Goal: Transaction & Acquisition: Book appointment/travel/reservation

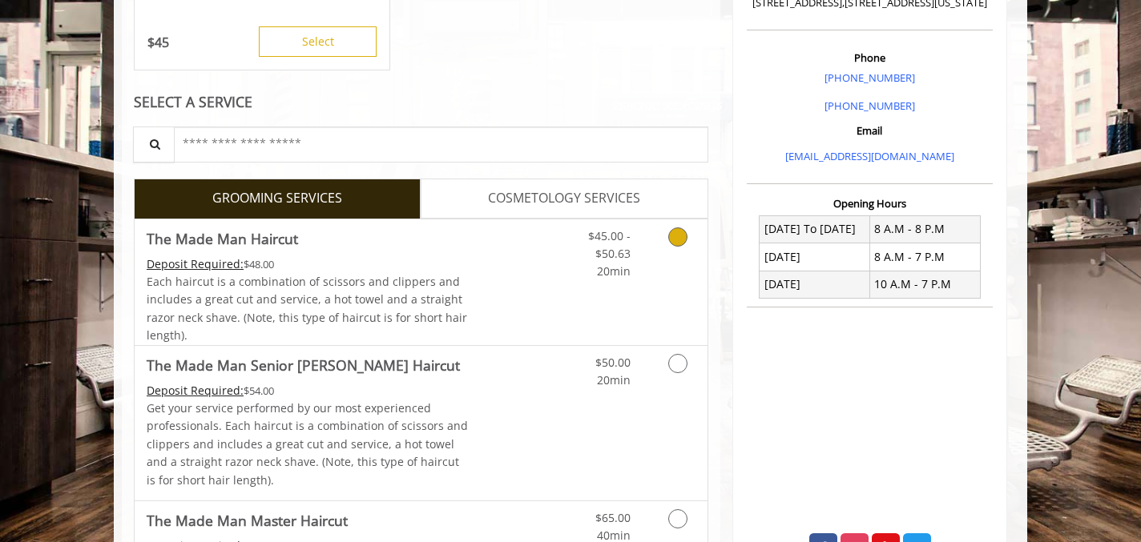
scroll to position [431, 0]
click at [662, 237] on link "Grooming services" at bounding box center [674, 250] width 41 height 62
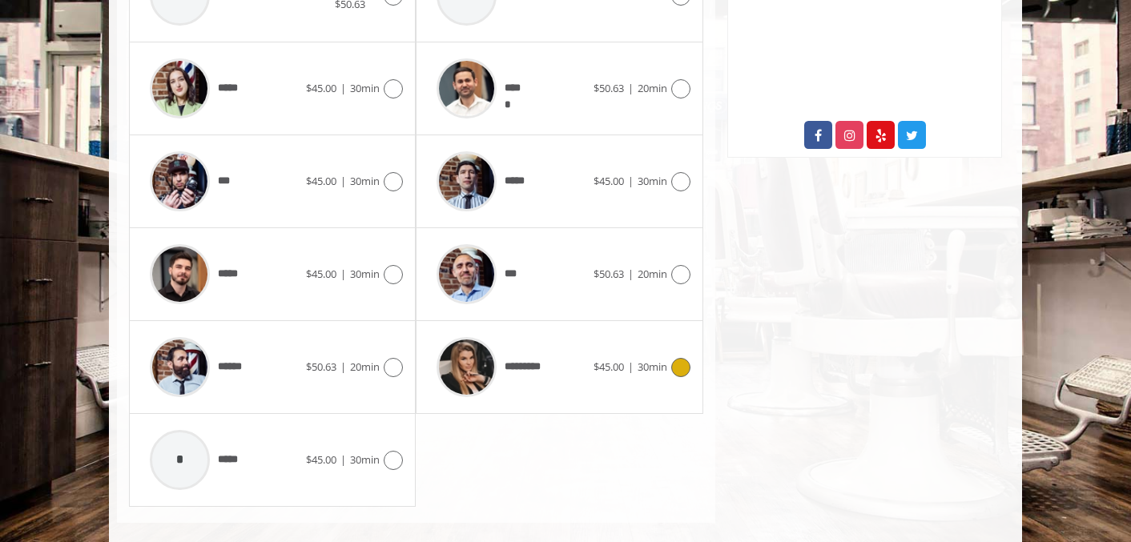
click at [679, 364] on icon at bounding box center [680, 367] width 19 height 19
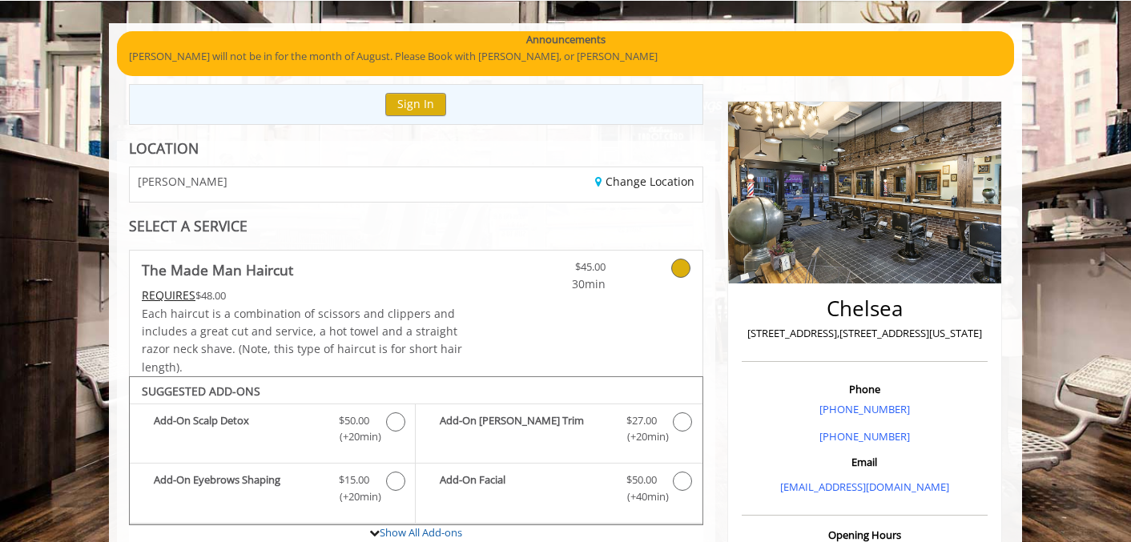
scroll to position [116, 0]
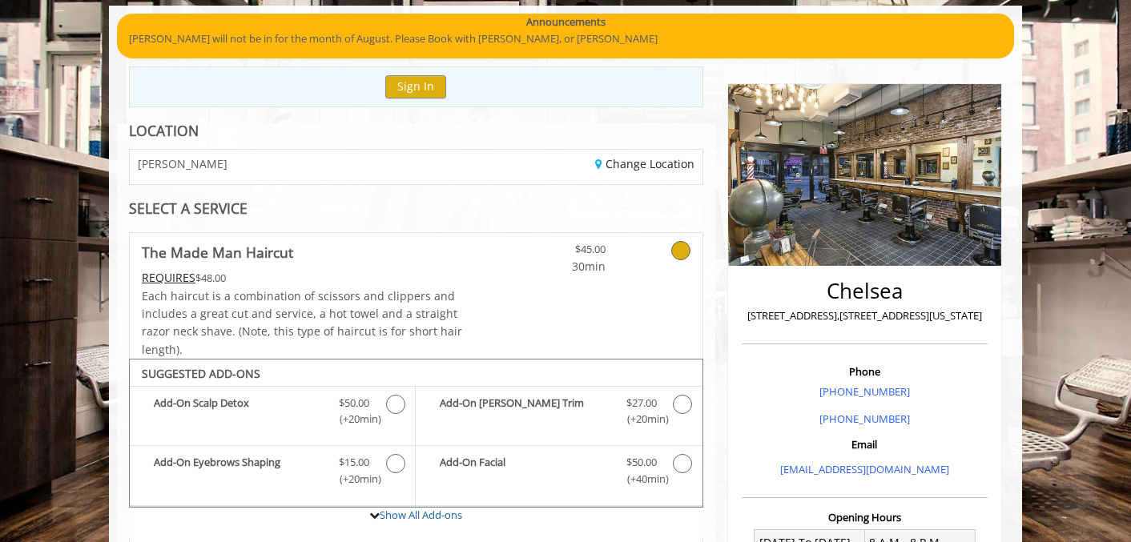
click at [676, 253] on icon at bounding box center [680, 250] width 19 height 19
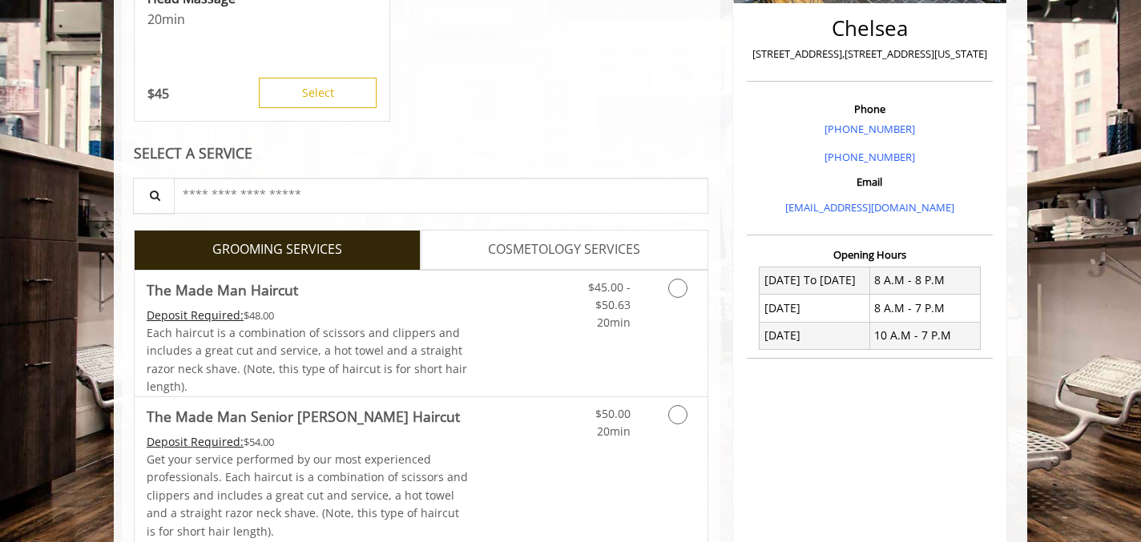
scroll to position [397, 0]
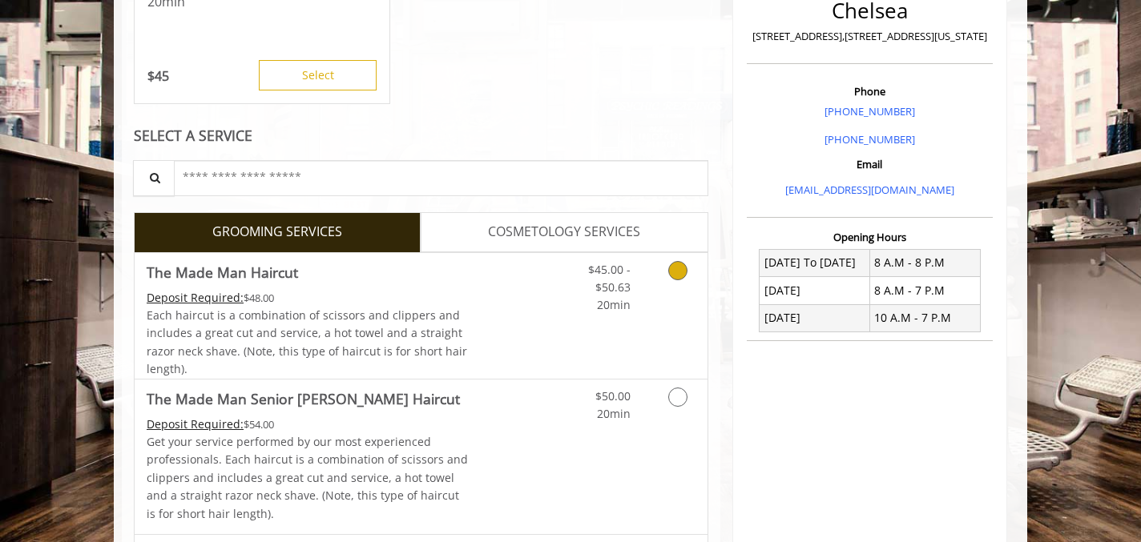
click at [669, 271] on icon "Grooming services" at bounding box center [677, 270] width 19 height 19
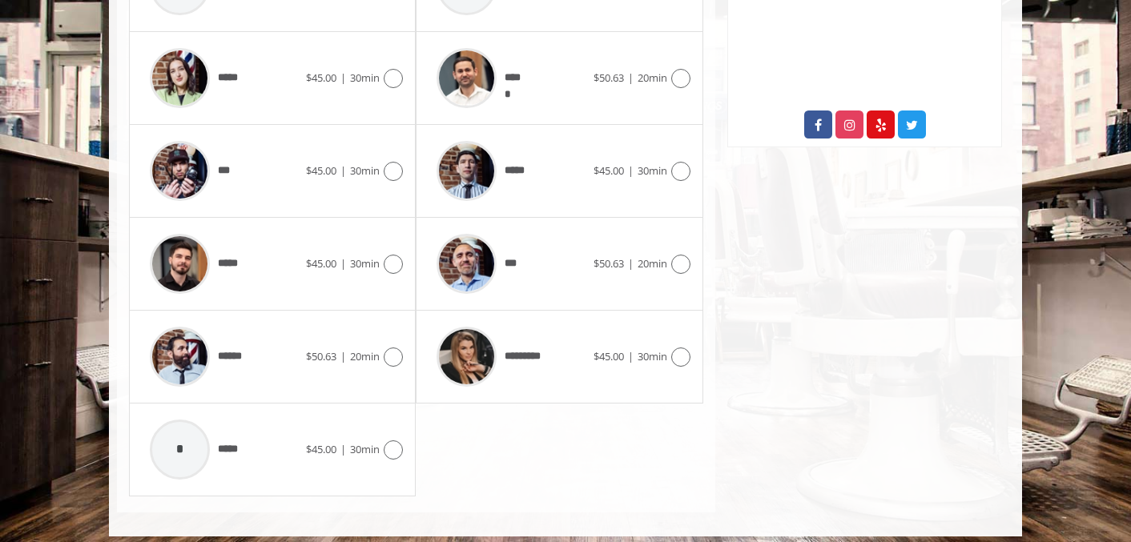
scroll to position [863, 0]
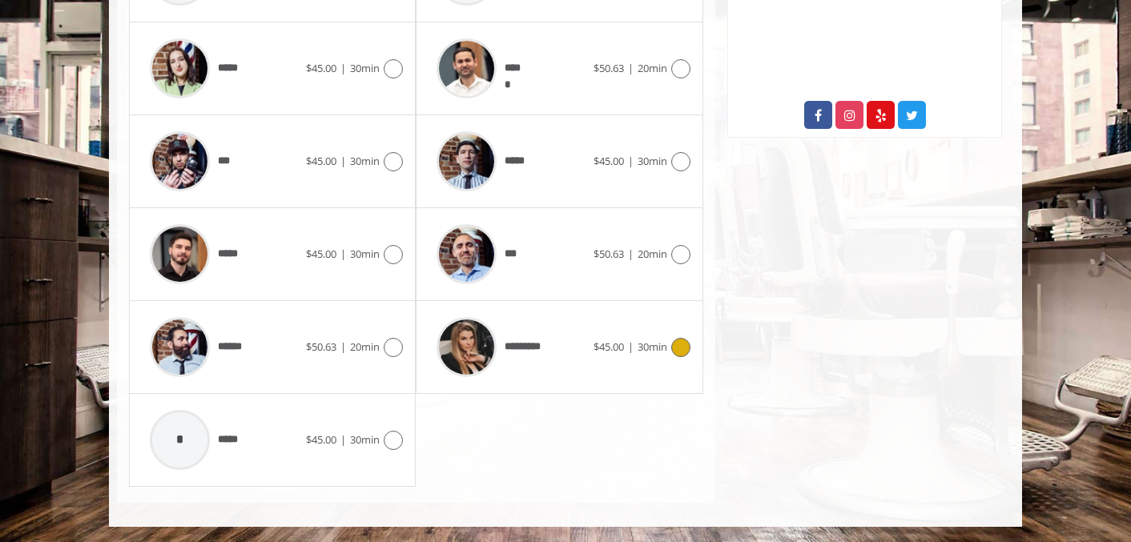
click at [678, 353] on icon at bounding box center [680, 347] width 19 height 19
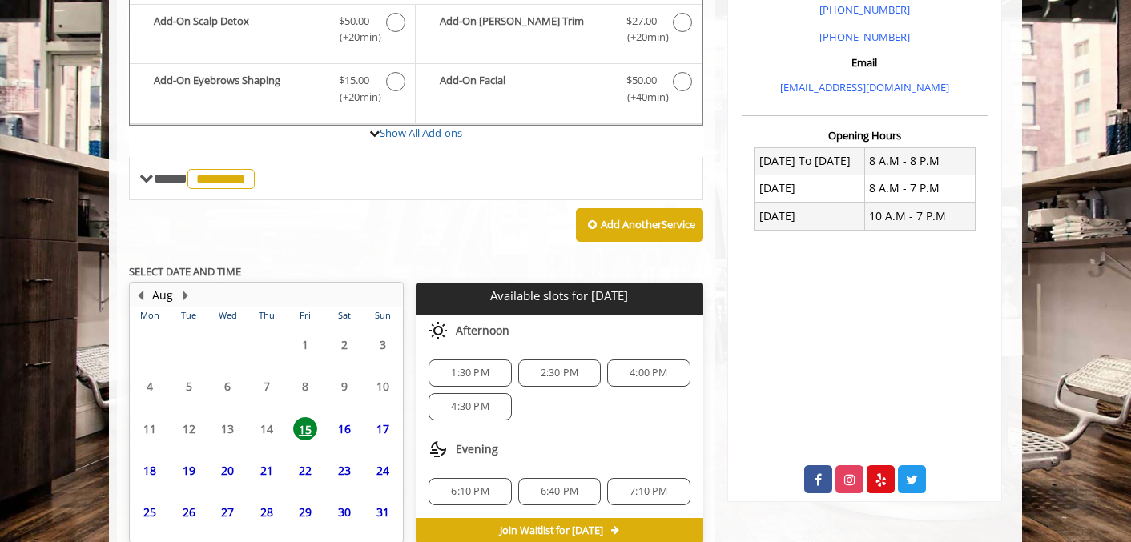
scroll to position [578, 0]
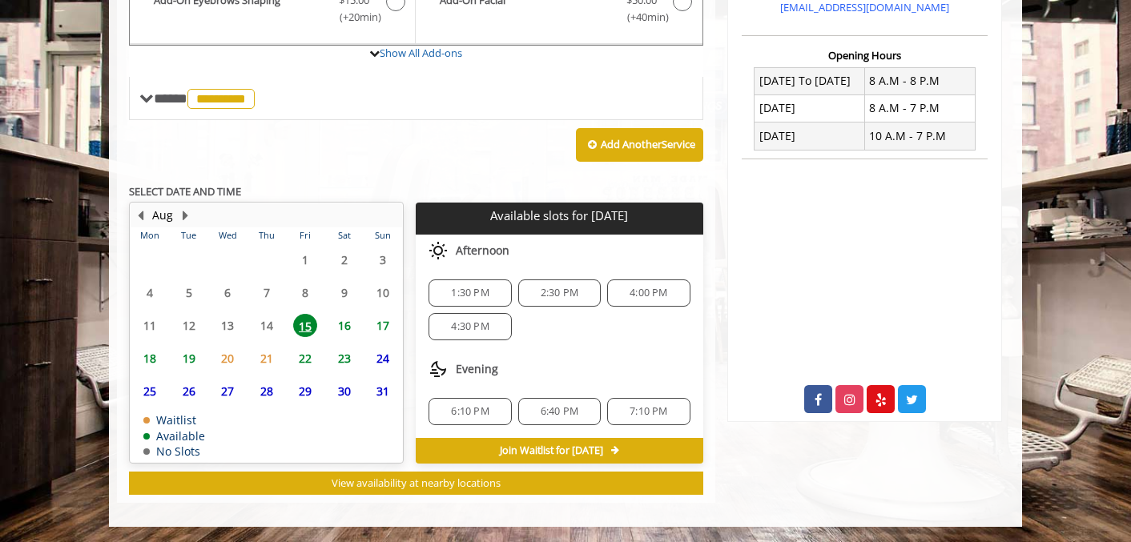
click at [471, 291] on span "1:30 PM" at bounding box center [470, 293] width 38 height 13
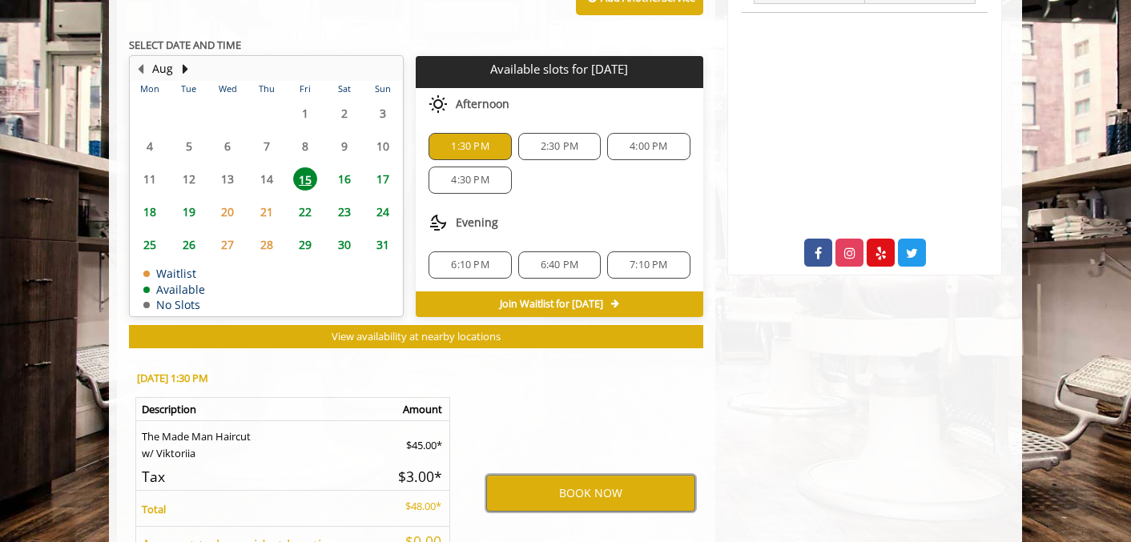
scroll to position [868, 0]
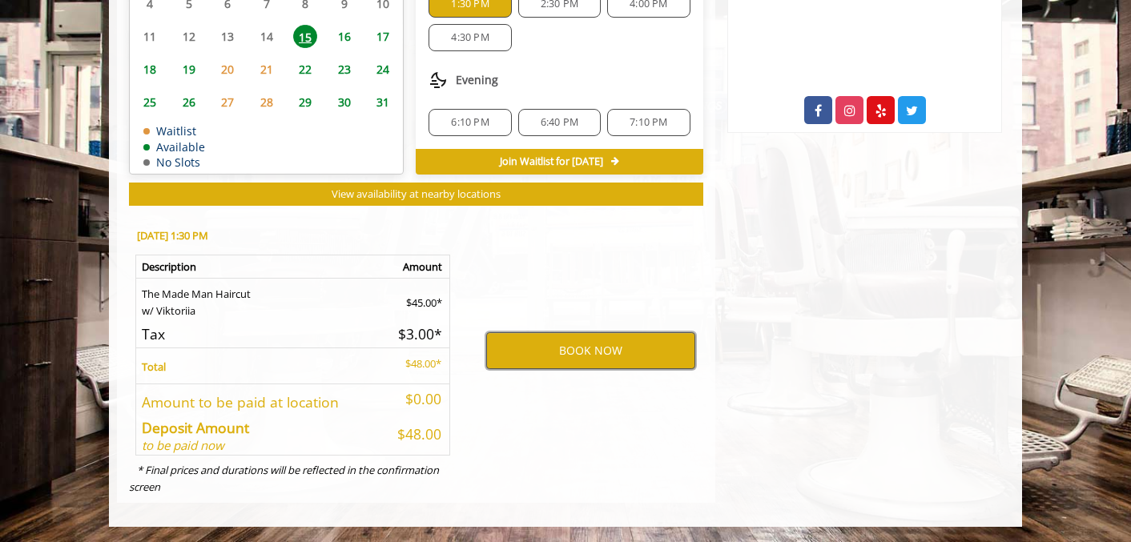
click at [557, 352] on button "BOOK NOW" at bounding box center [590, 350] width 209 height 37
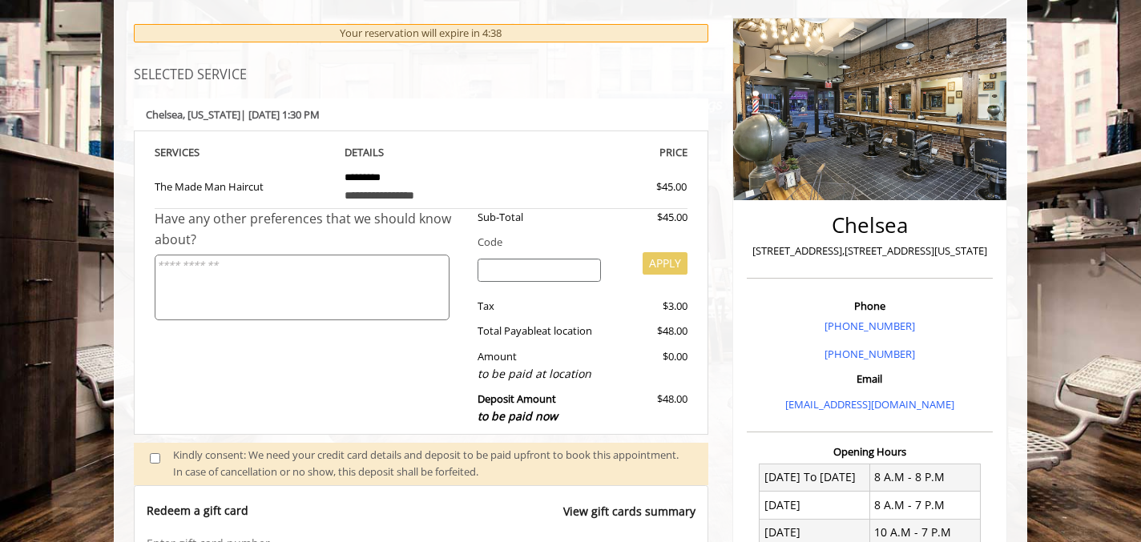
scroll to position [183, 0]
